Goal: Task Accomplishment & Management: Manage account settings

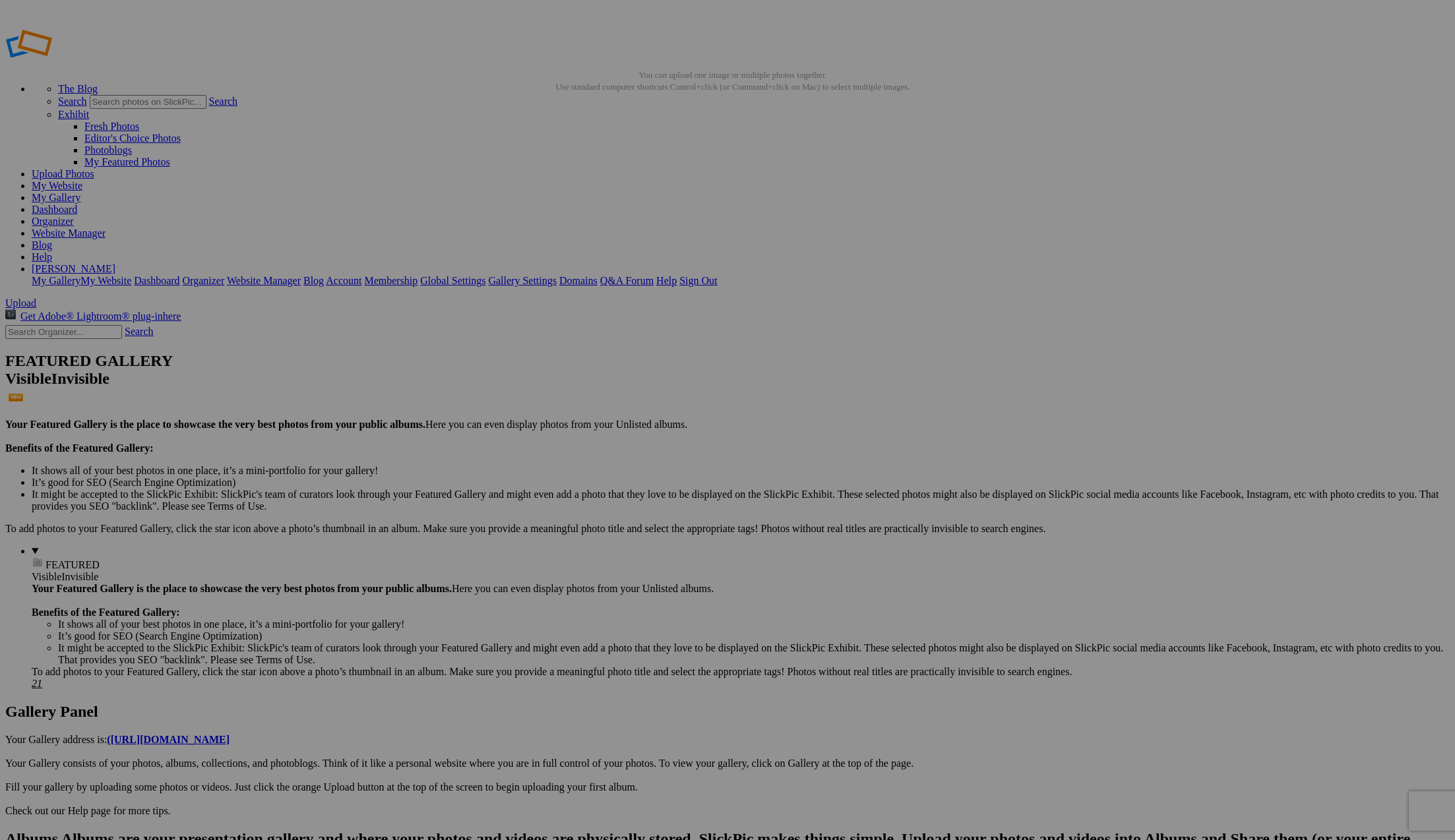
type input "H"
paste input "n the Earth Wore Rainbows"
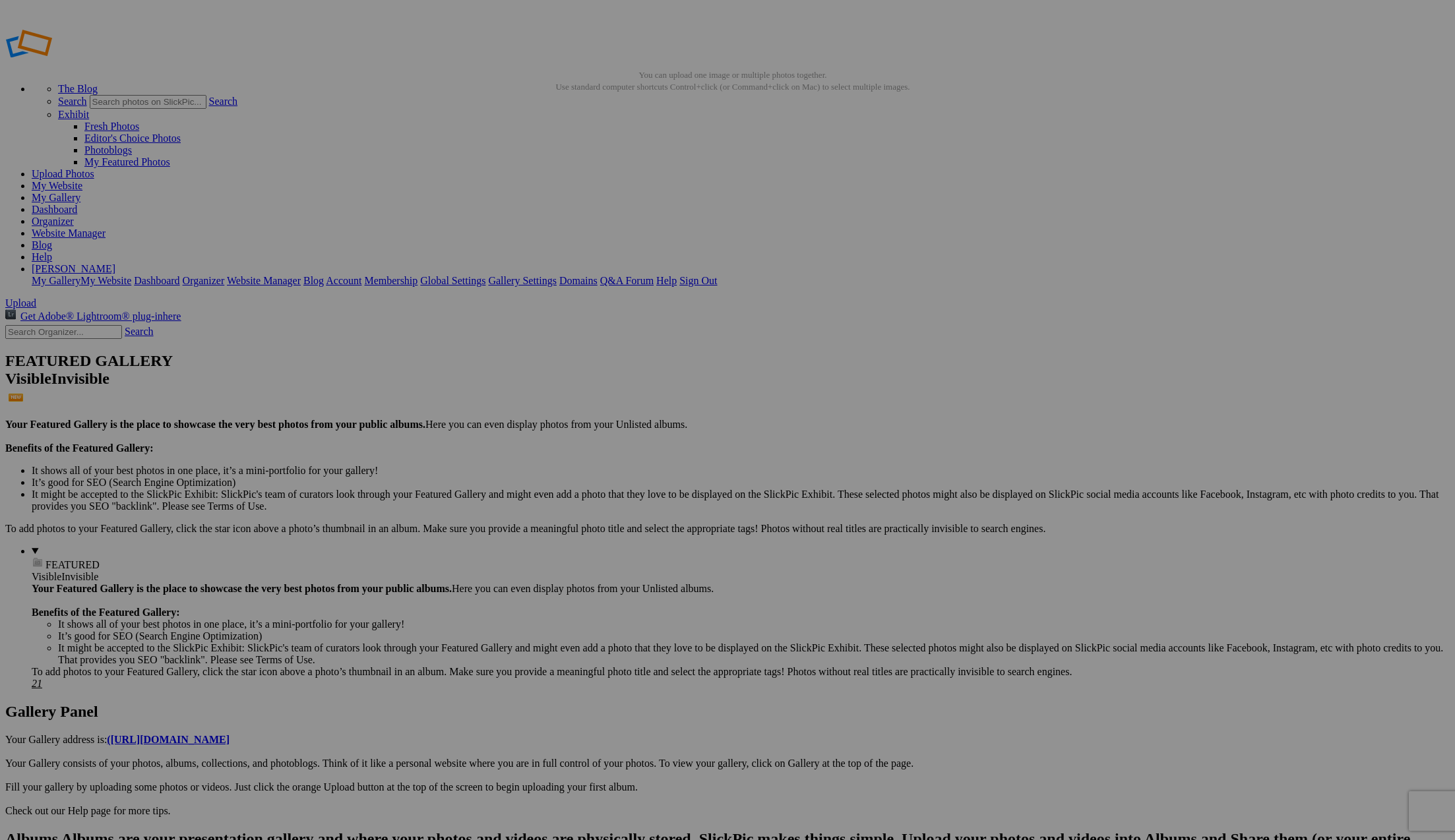
scroll to position [0, 4]
type input "When the Earth Wore Rainbows"
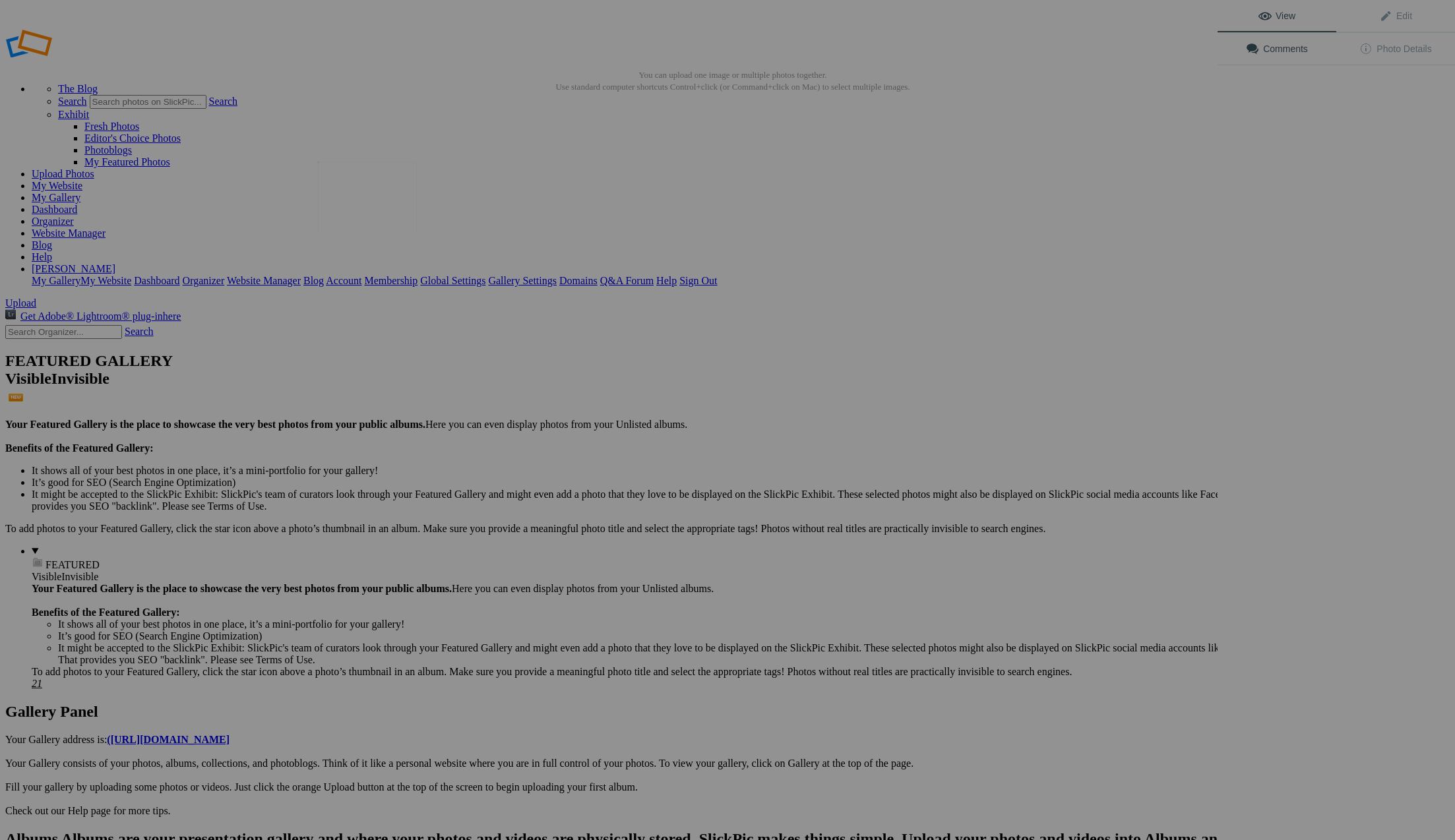
click at [381, 190] on img at bounding box center [367, 197] width 99 height 70
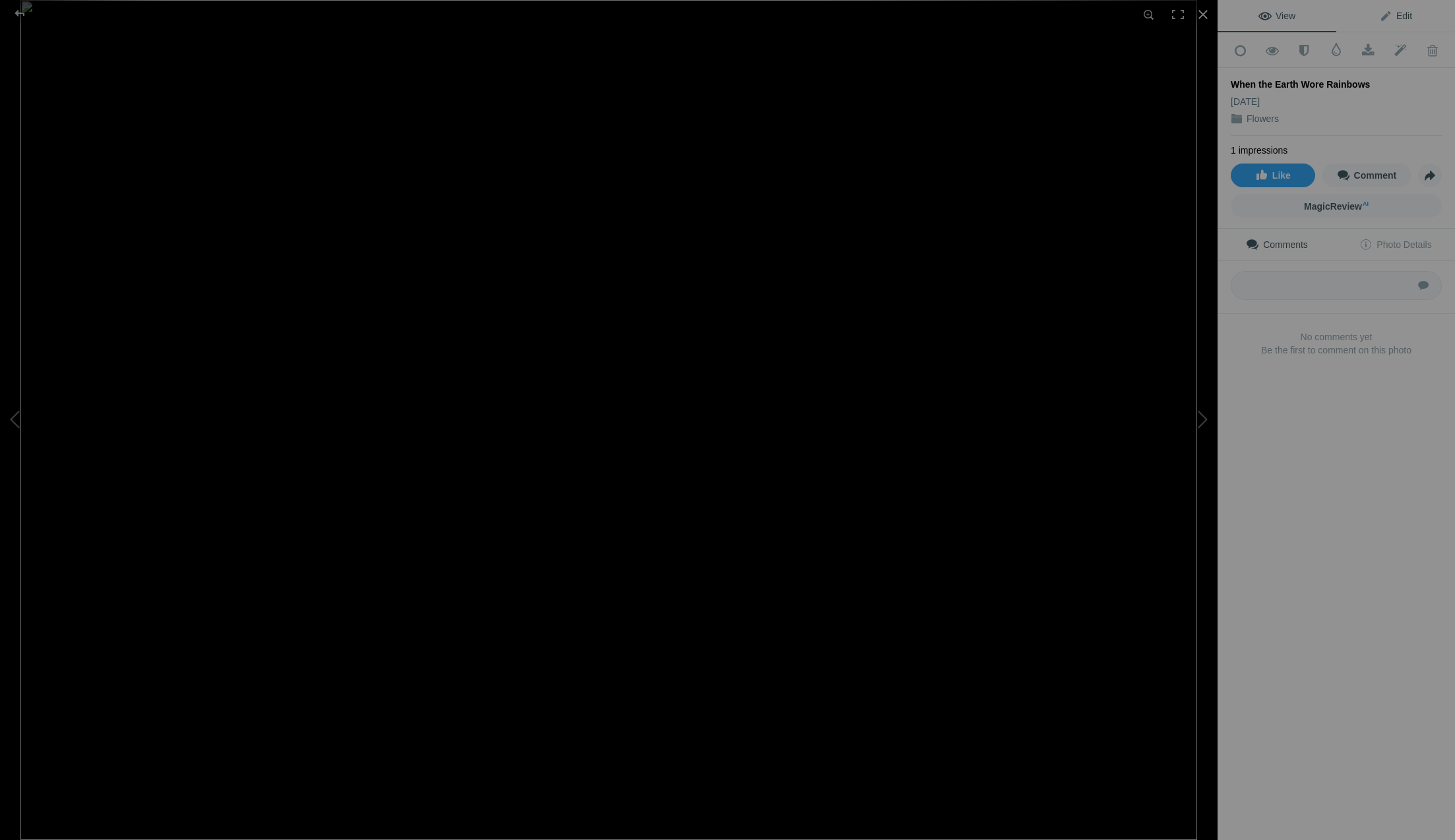
click at [1402, 16] on span "Edit" at bounding box center [1395, 16] width 33 height 11
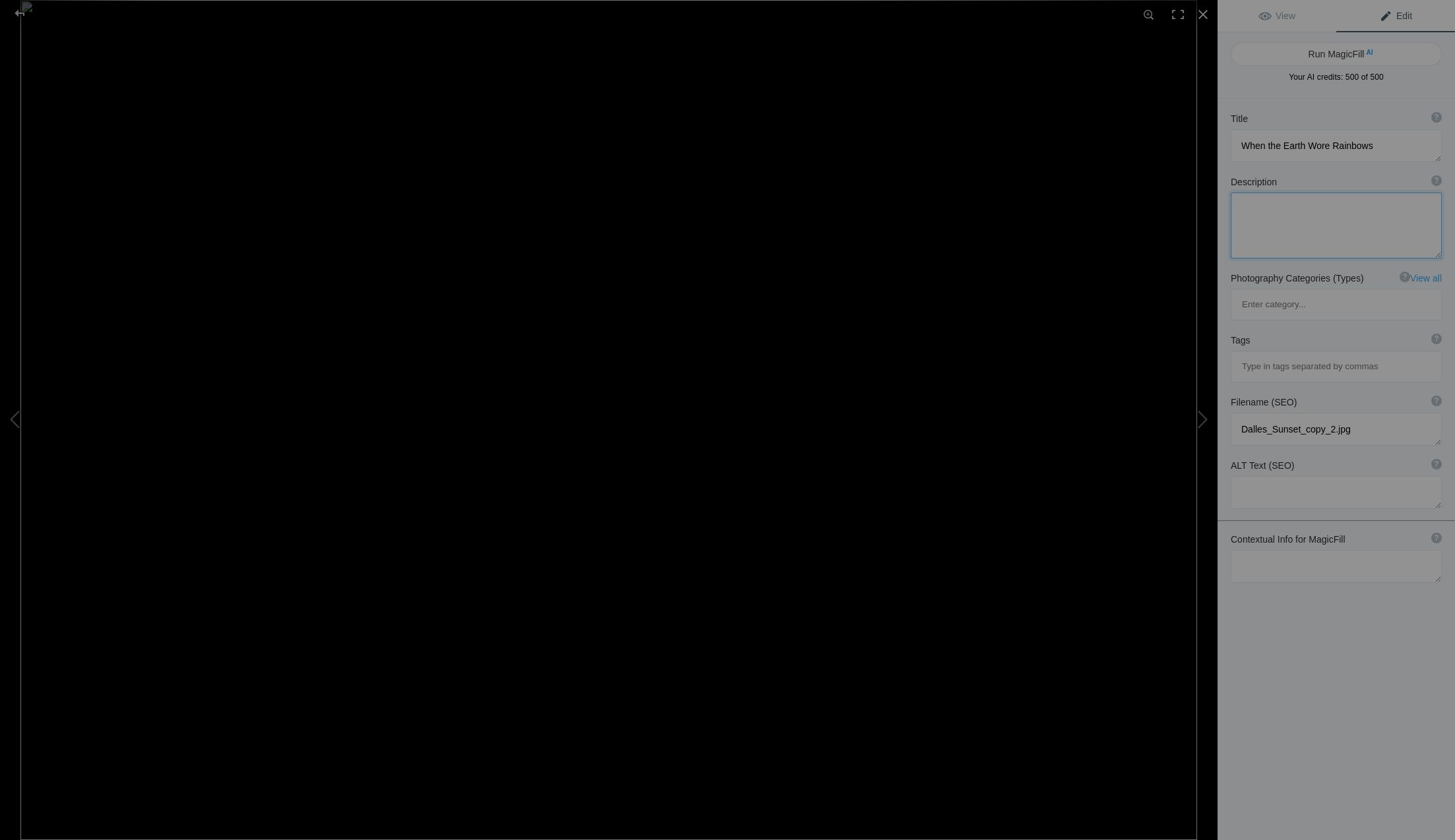
click at [1252, 206] on textarea at bounding box center [1336, 225] width 211 height 66
paste textarea "I honestly don’t think I’ve ever seen a superbloom like this year’s. Everywhere…"
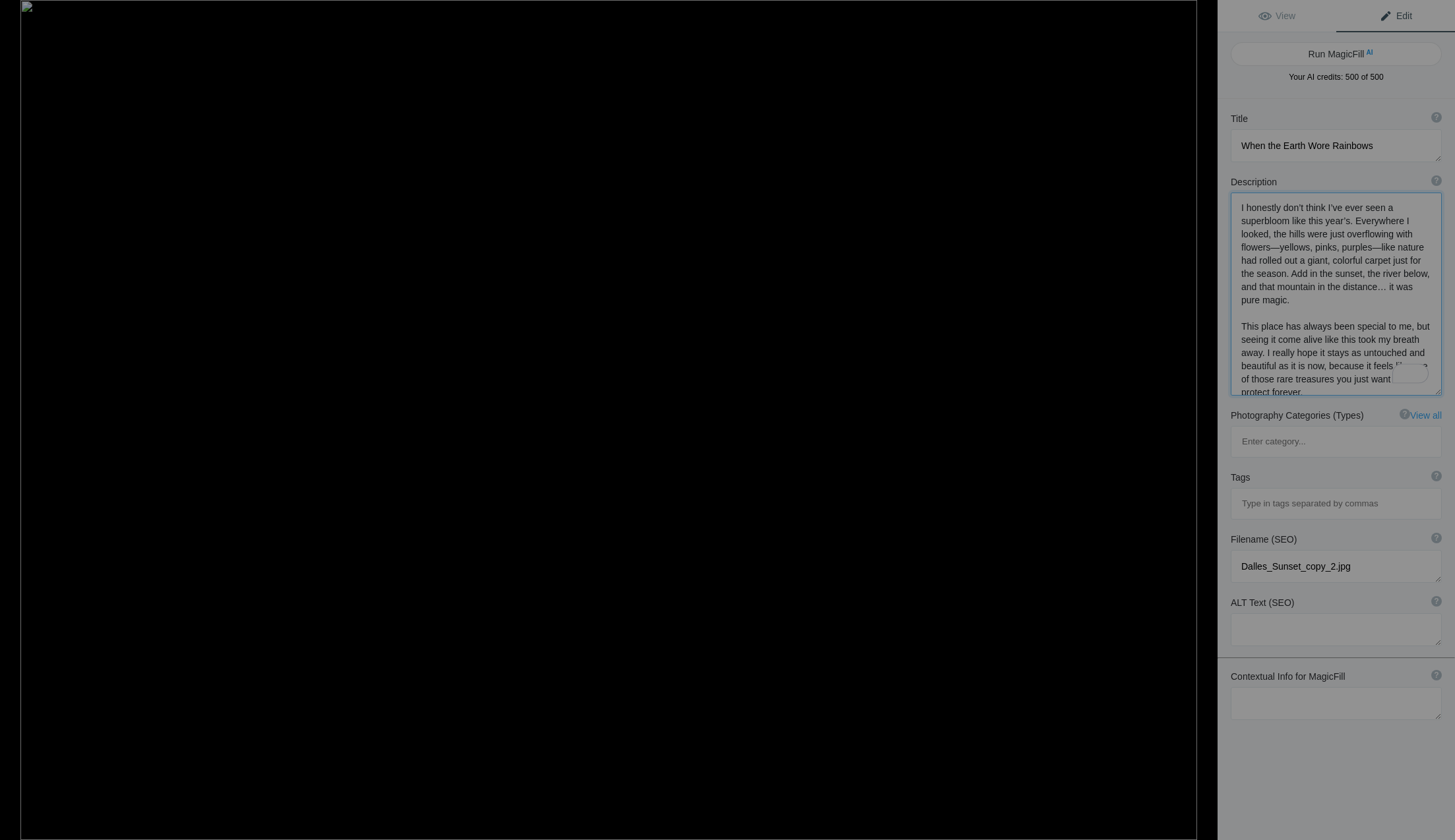
scroll to position [1, 0]
type textarea "I honestly don’t think I’ve ever seen a superbloom like this year’s. Everywhere…"
drag, startPoint x: 1242, startPoint y: 505, endPoint x: 1330, endPoint y: 503, distance: 88.0
click at [1330, 550] on textarea "To enrich screen reader interactions, please activate Accessibility in Grammarl…" at bounding box center [1336, 566] width 211 height 33
type textarea "Mt Hood with flowers.jpg"
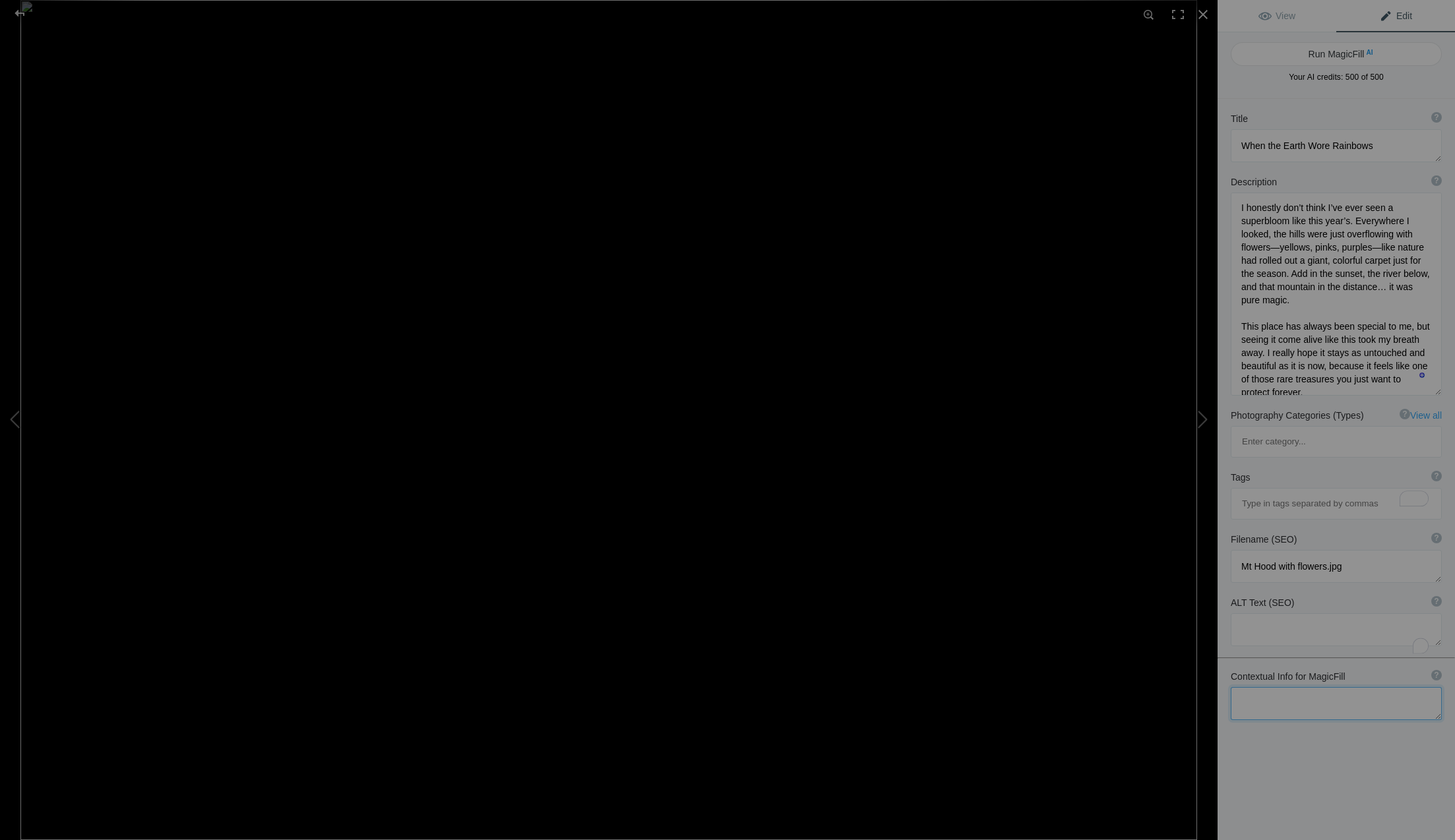
click at [1281, 687] on textarea "To enrich screen reader interactions, please activate Accessibility in Grammarl…" at bounding box center [1336, 703] width 211 height 33
click at [1354, 687] on textarea "To enrich screen reader interactions, please activate Accessibility in Grammarl…" at bounding box center [1336, 703] width 211 height 33
type textarea "Dalles"
click at [1338, 688] on div "Title ? Photo title is one of the highest used Search Engine ranking criteria a…" at bounding box center [1336, 519] width 238 height 840
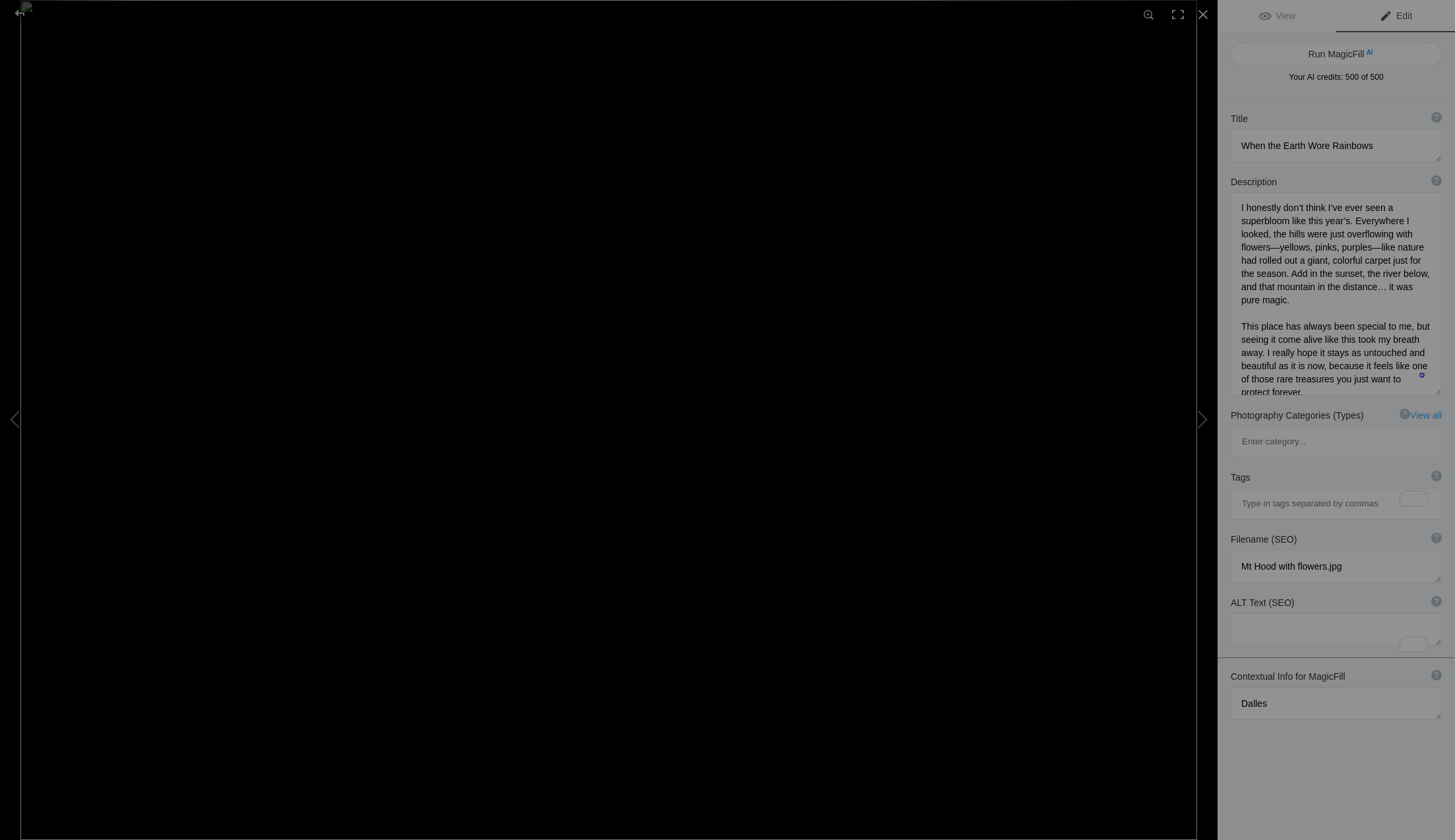
click at [1308, 705] on div "Title ? Photo title is one of the highest used Search Engine ranking criteria a…" at bounding box center [1336, 519] width 238 height 840
click at [1319, 55] on button "Run MagicFill AI" at bounding box center [1336, 53] width 211 height 24
type textarea "Stunning Superbloom at [GEOGRAPHIC_DATA]: A Colorful Landscape at [GEOGRAPHIC_D…"
type textarea "Experience the breathtaking beauty of a superbloom at The Dalles, where vibrant…"
type textarea "superbloom-the-dalles-sunset.jpg"
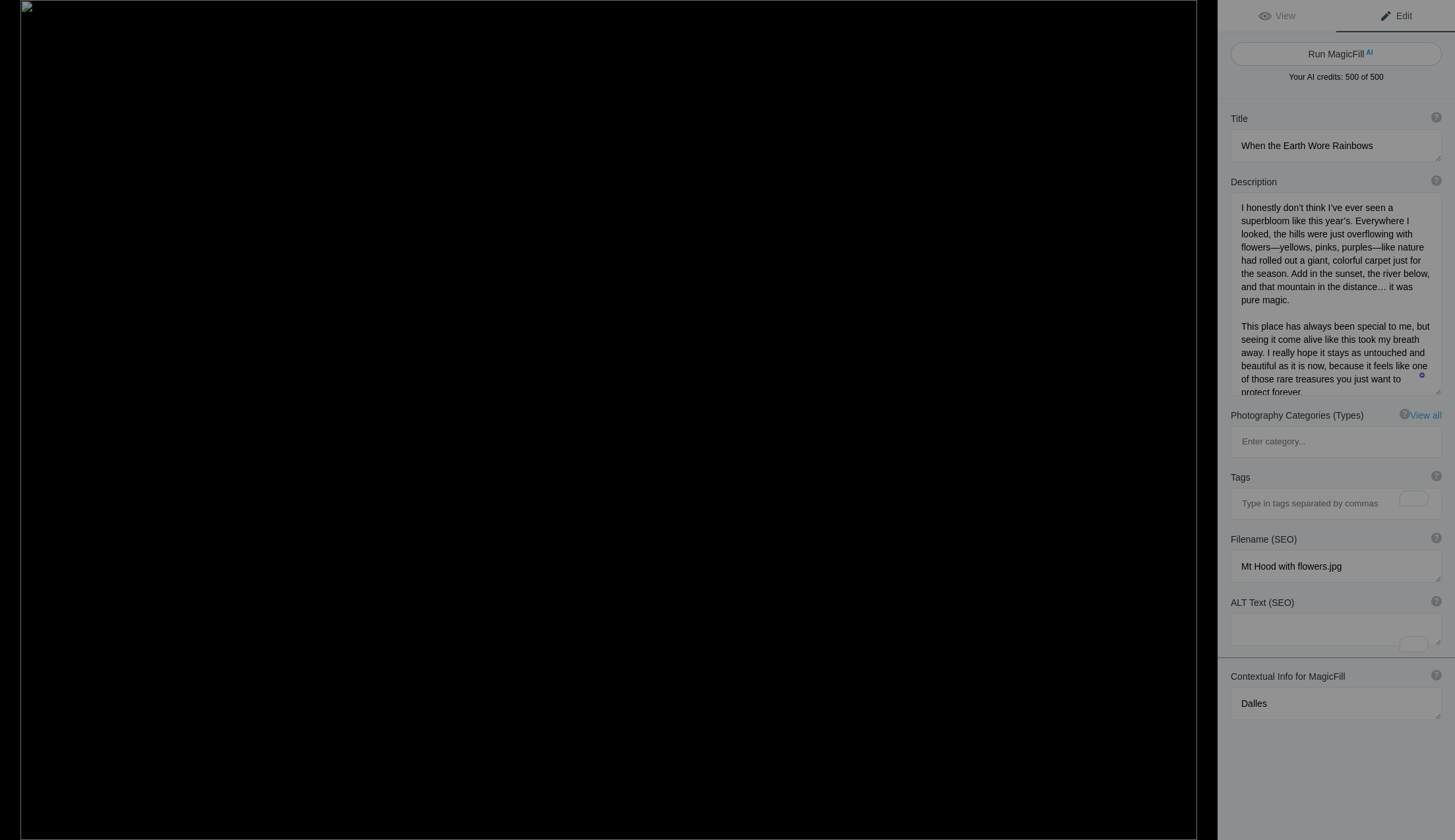
type textarea "A vibrant superbloom at The Dalles featuring colorful wildflowers under a stunn…"
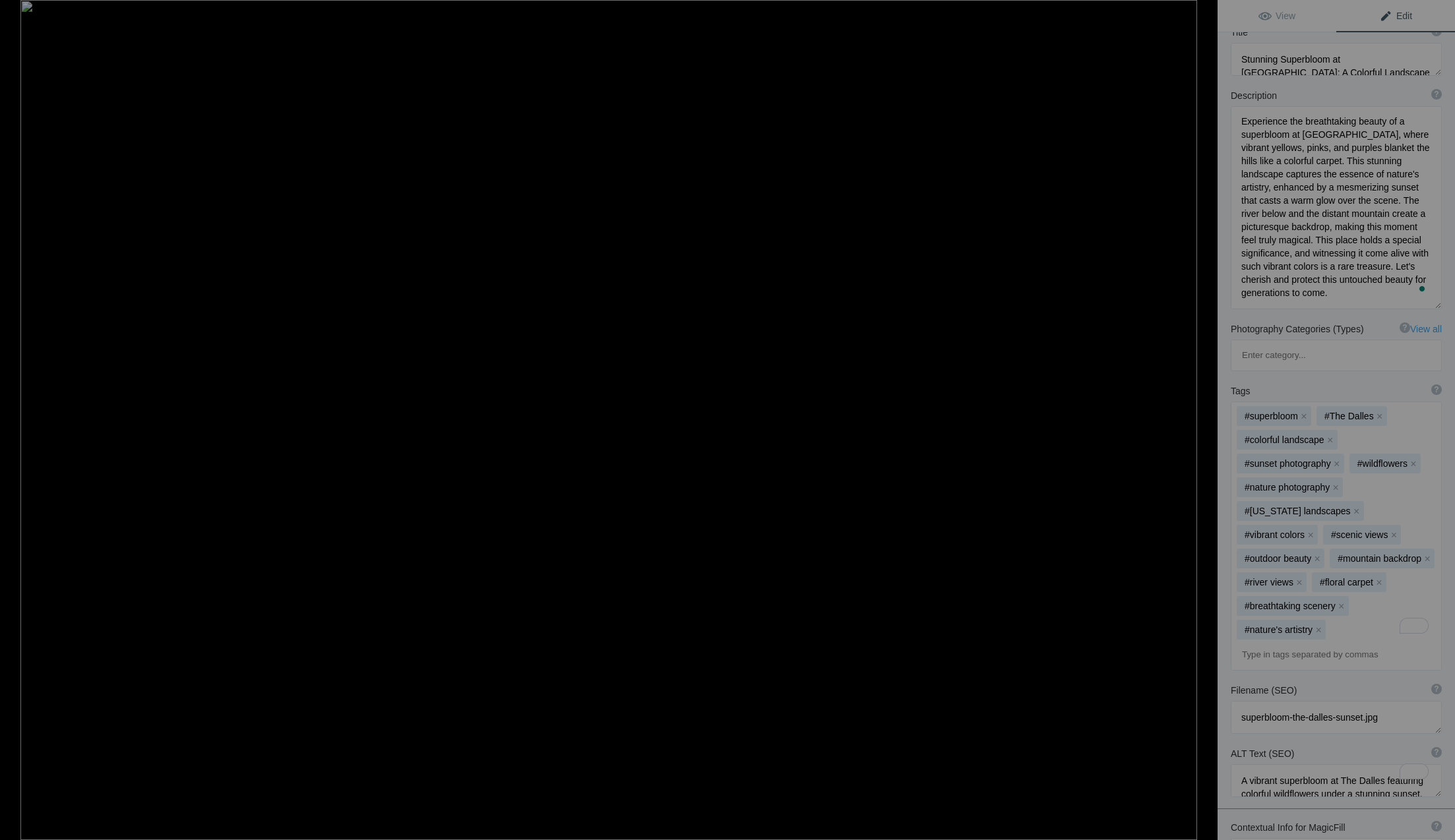
scroll to position [132, 0]
drag, startPoint x: 1242, startPoint y: 127, endPoint x: 1305, endPoint y: 307, distance: 190.7
click at [1305, 307] on textarea "To enrich screen reader interactions, please activate Accessibility in Grammarl…" at bounding box center [1336, 214] width 211 height 203
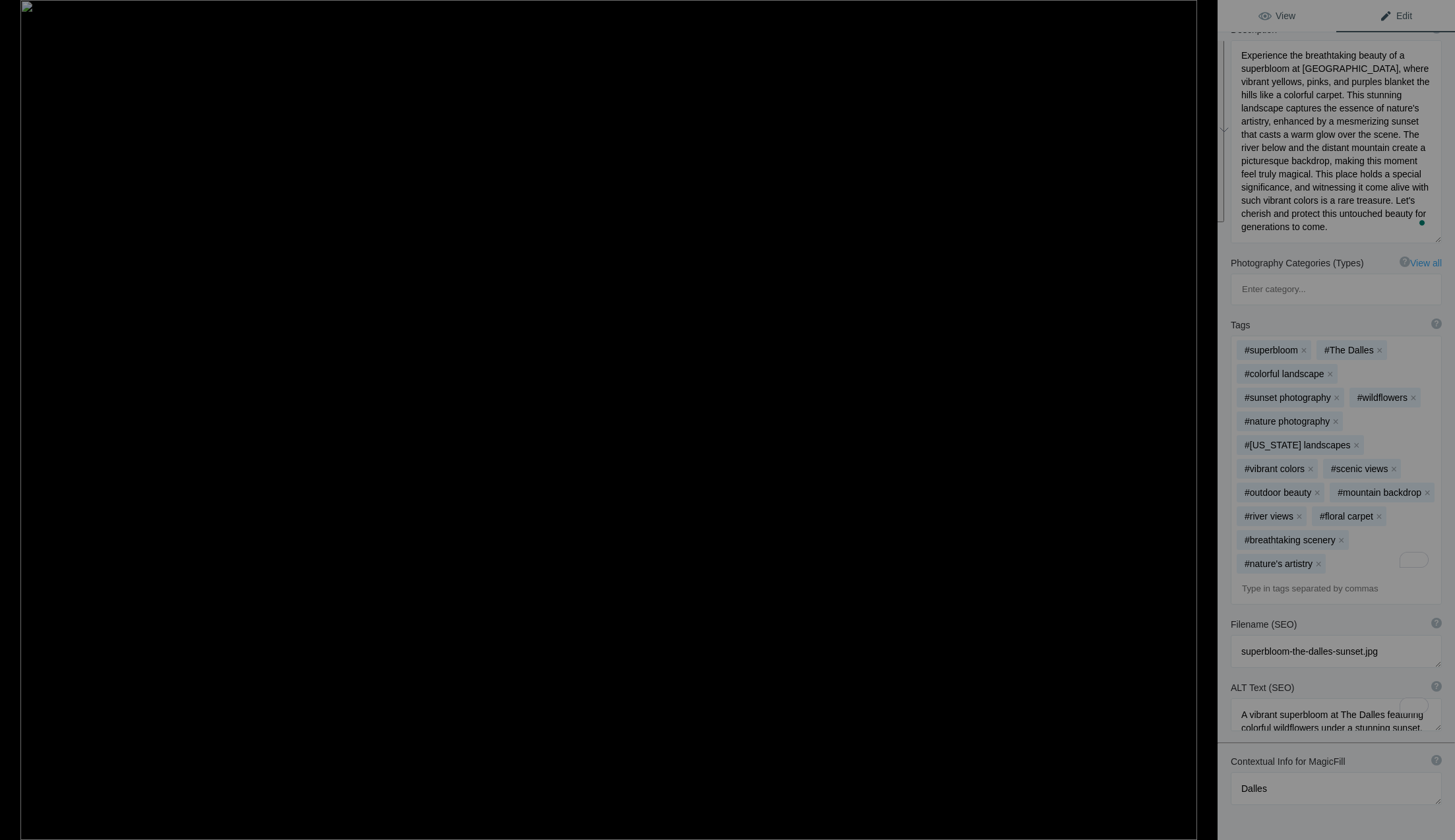
click at [1276, 16] on span "View" at bounding box center [1277, 16] width 37 height 11
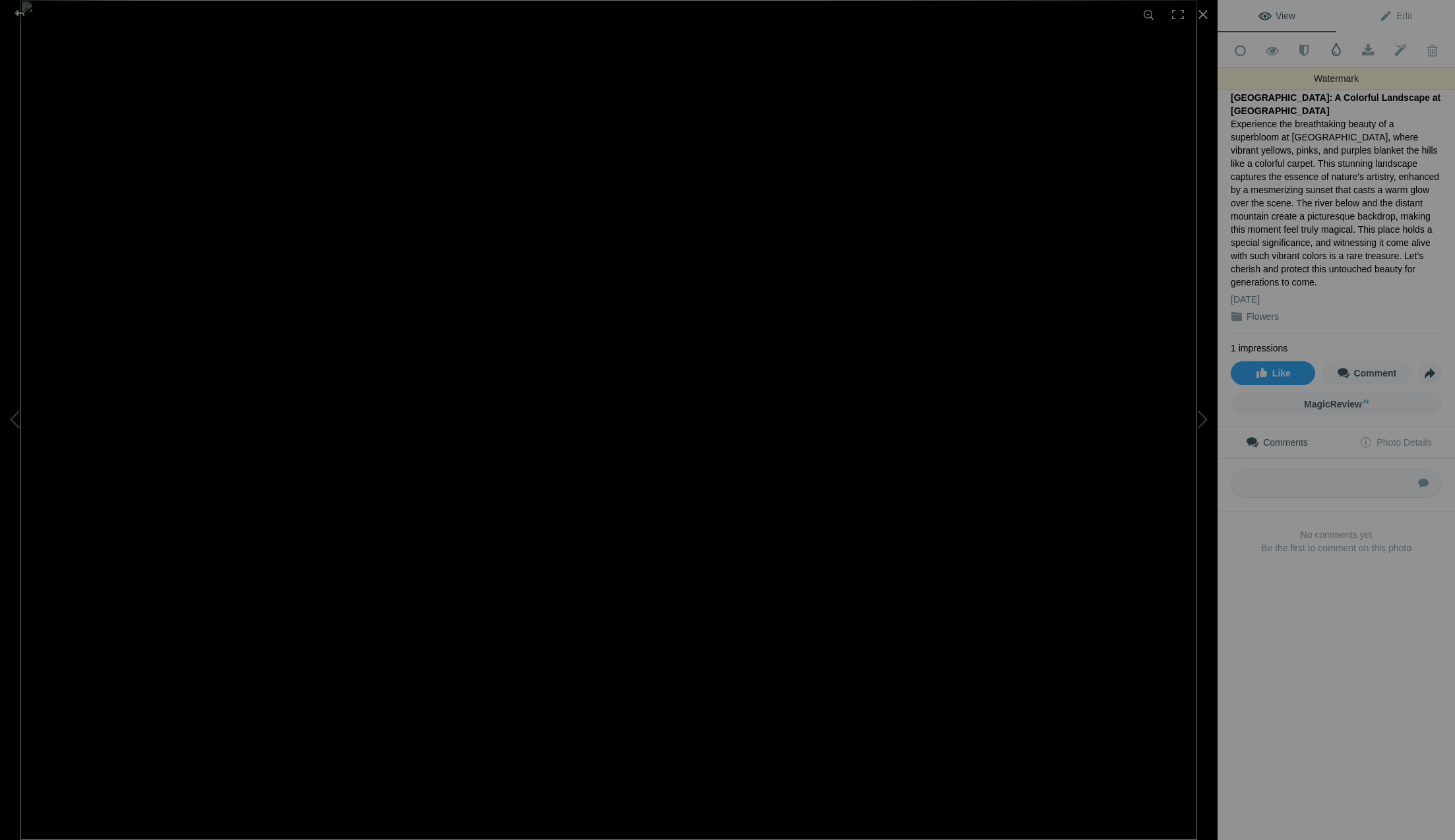
click at [1336, 47] on span at bounding box center [1336, 49] width 13 height 13
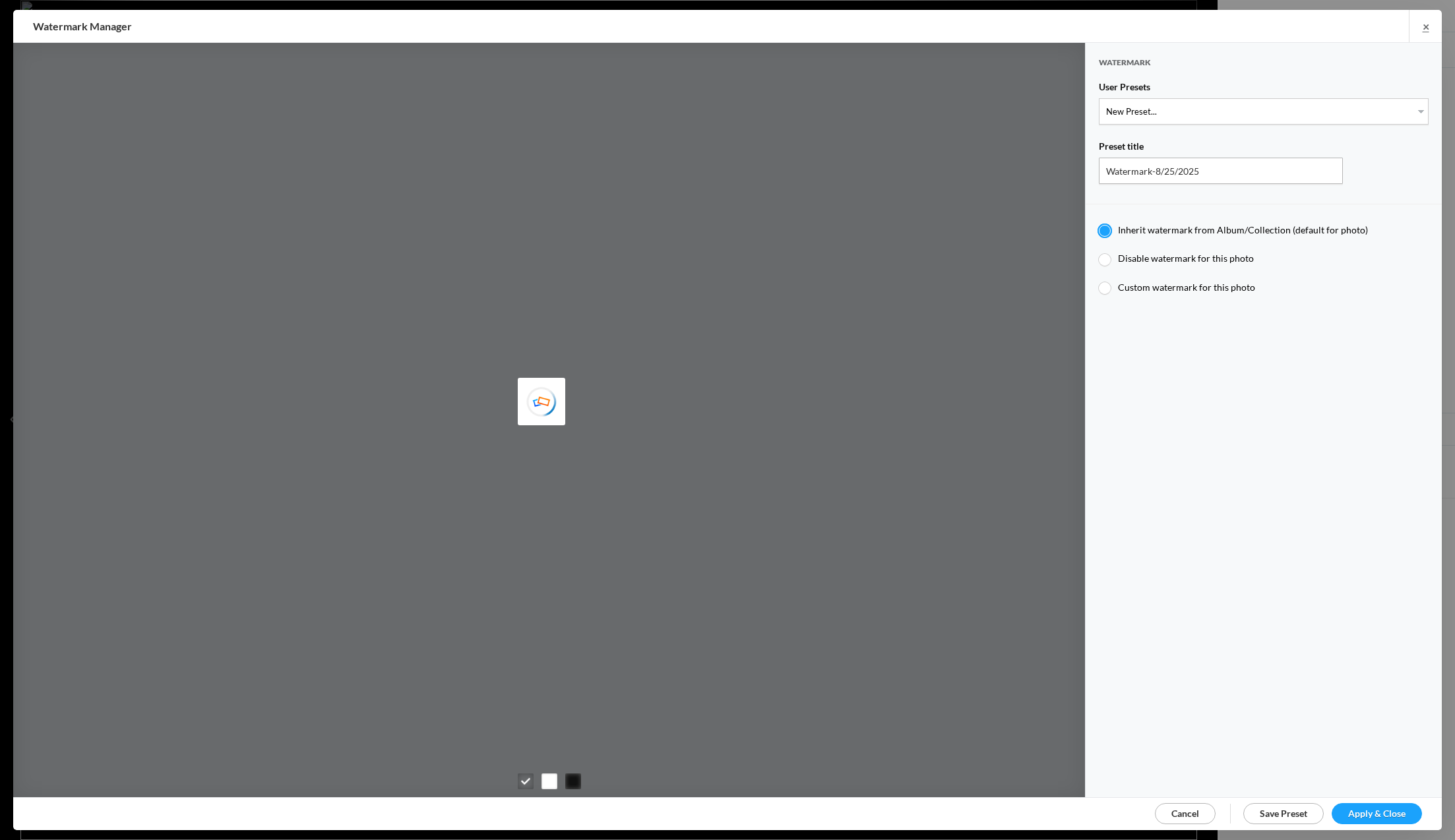
type input "Watermark-2/26/2024"
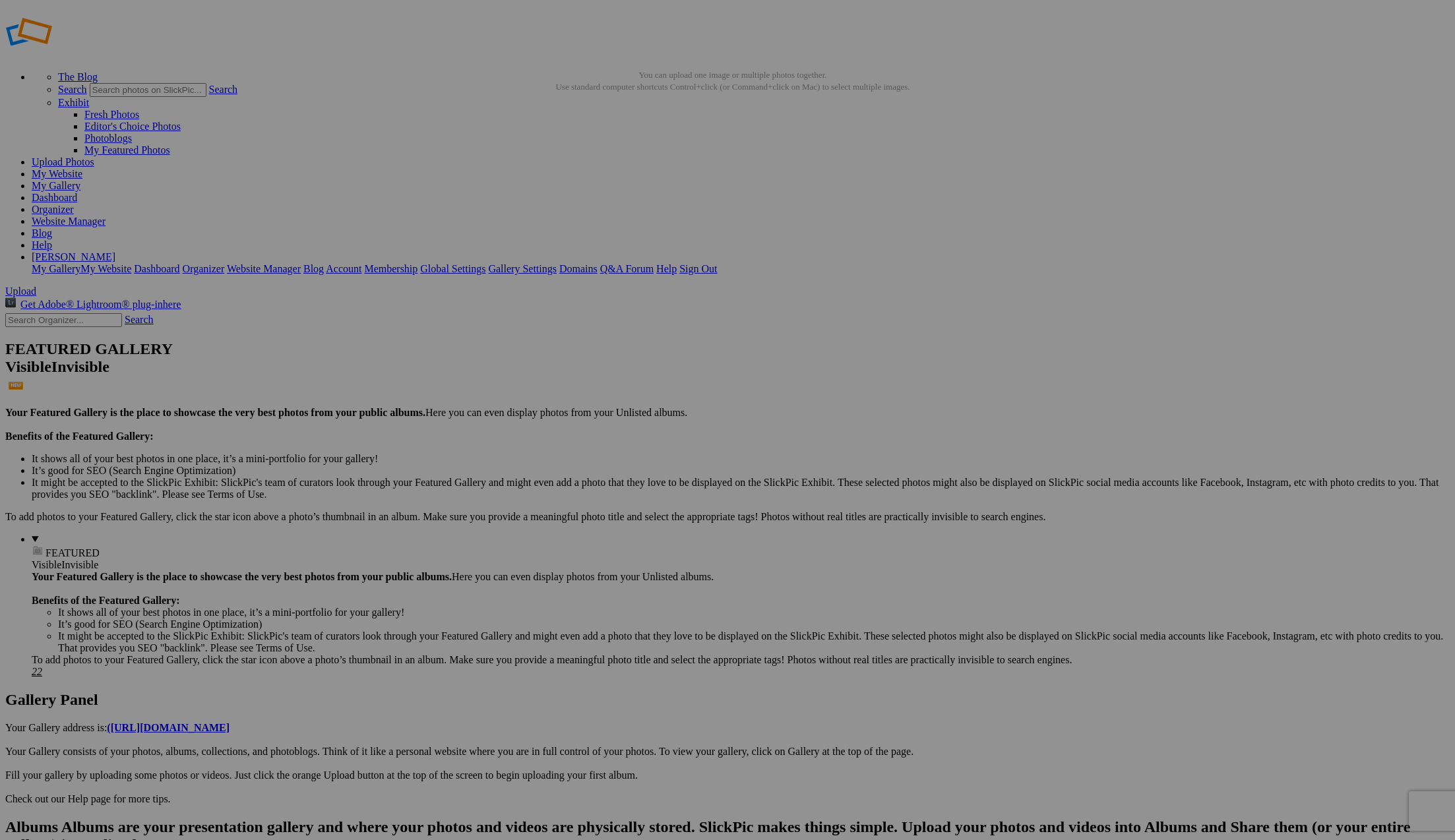
drag, startPoint x: 743, startPoint y: 407, endPoint x: 701, endPoint y: 404, distance: 42.1
type input "P"
type input "Soft Messages Connect"
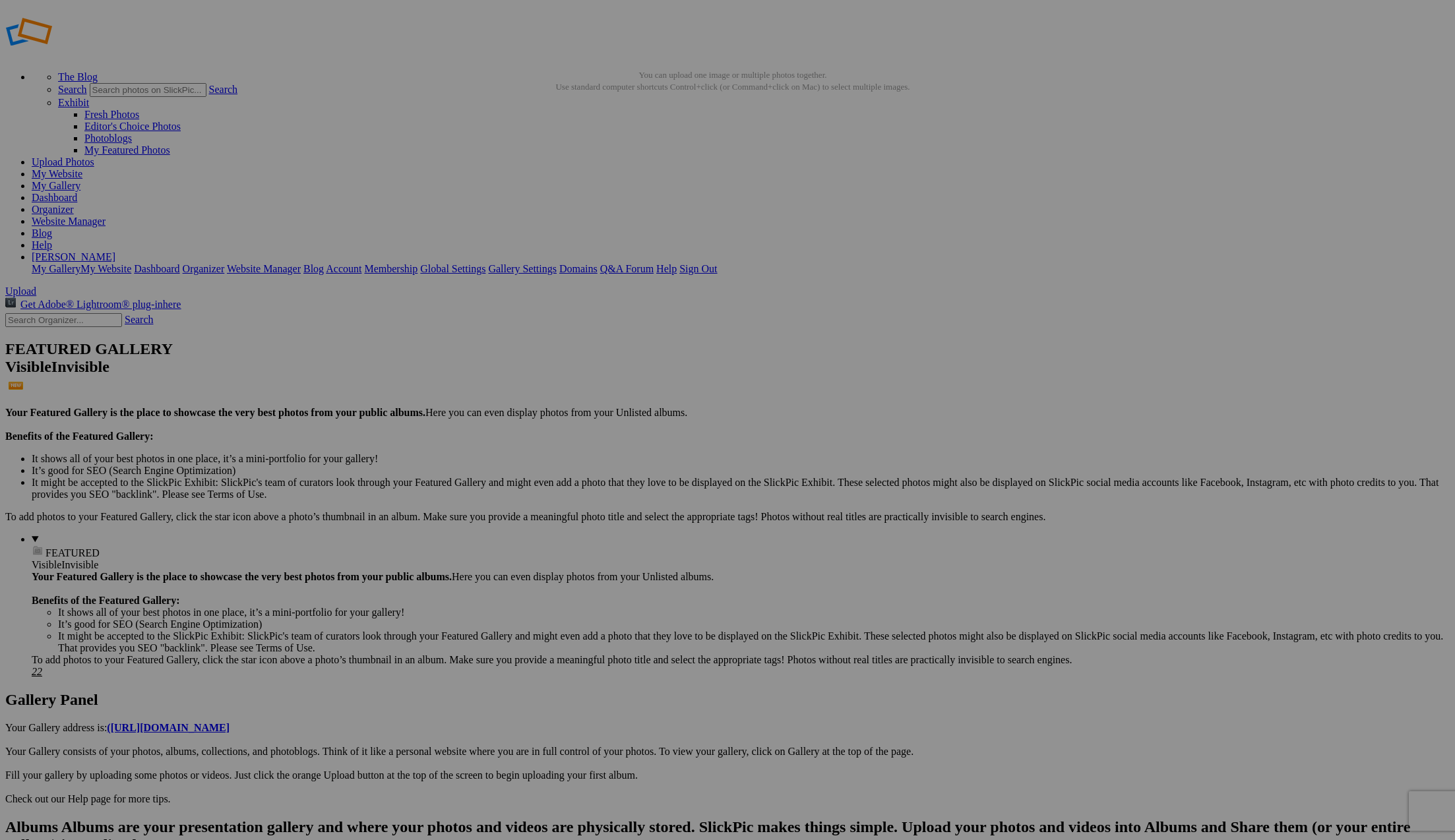
click at [83, 168] on link "My Website" at bounding box center [57, 174] width 51 height 12
